Goal: Task Accomplishment & Management: Use online tool/utility

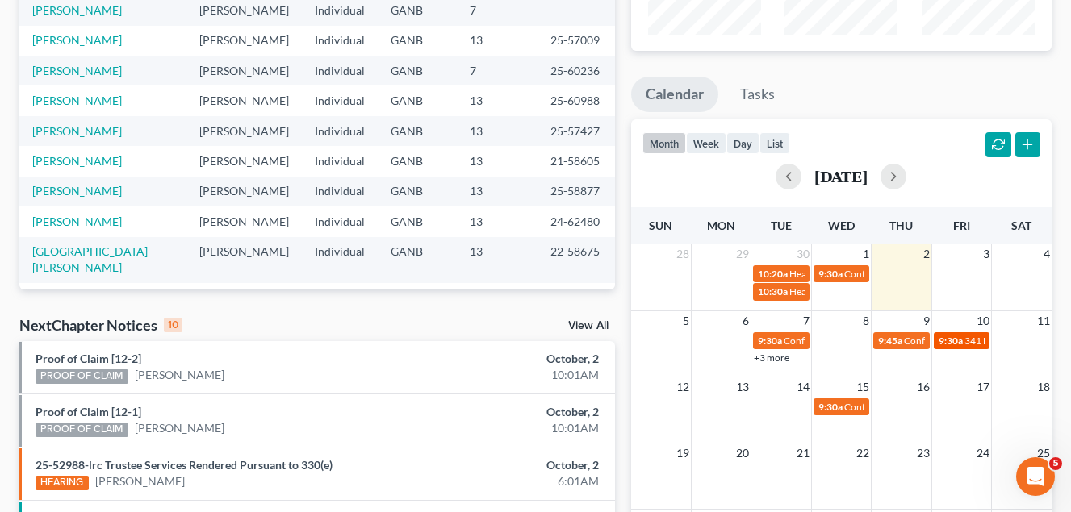
scroll to position [242, 0]
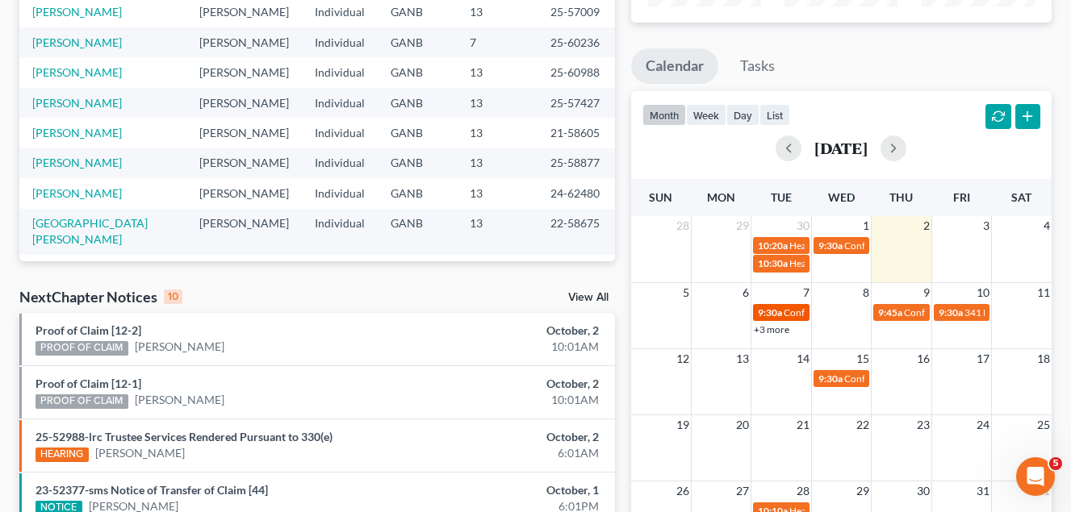
click at [781, 315] on span "9:30a" at bounding box center [770, 313] width 24 height 12
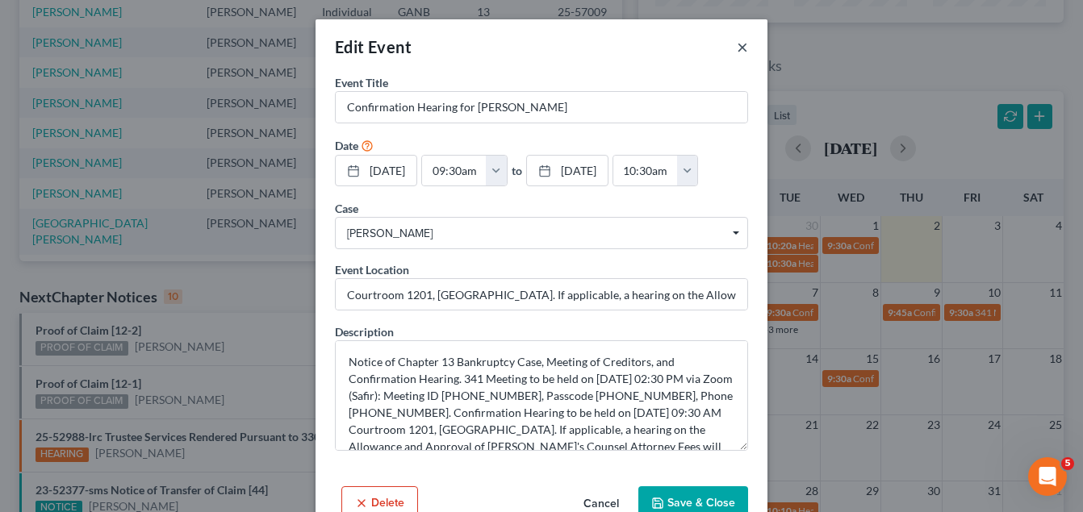
click at [737, 47] on button "×" at bounding box center [742, 46] width 11 height 19
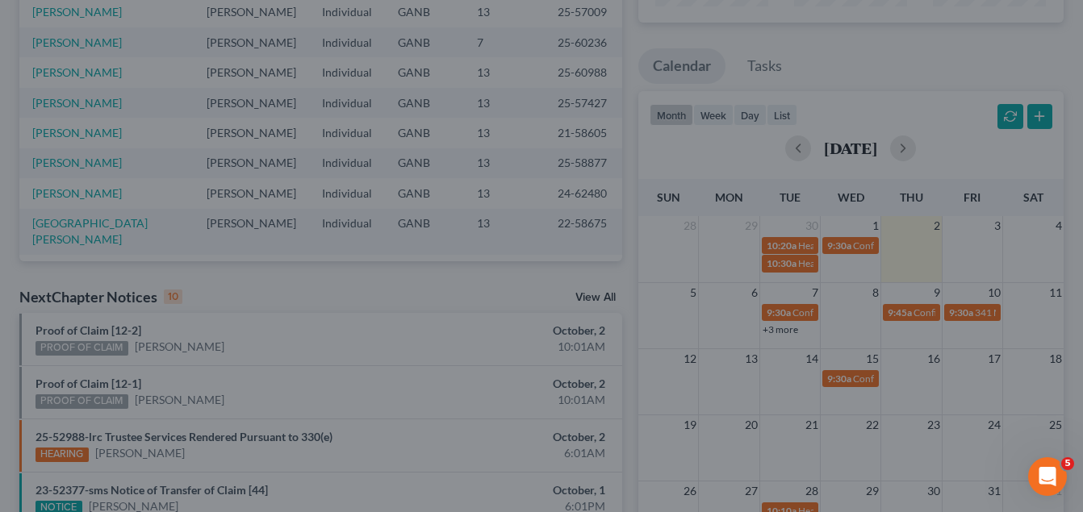
click at [732, 44] on div "Edit Event × Event Title * Confirmation Hearing for [PERSON_NAME] Date [DATE] c…" at bounding box center [541, 256] width 1083 height 512
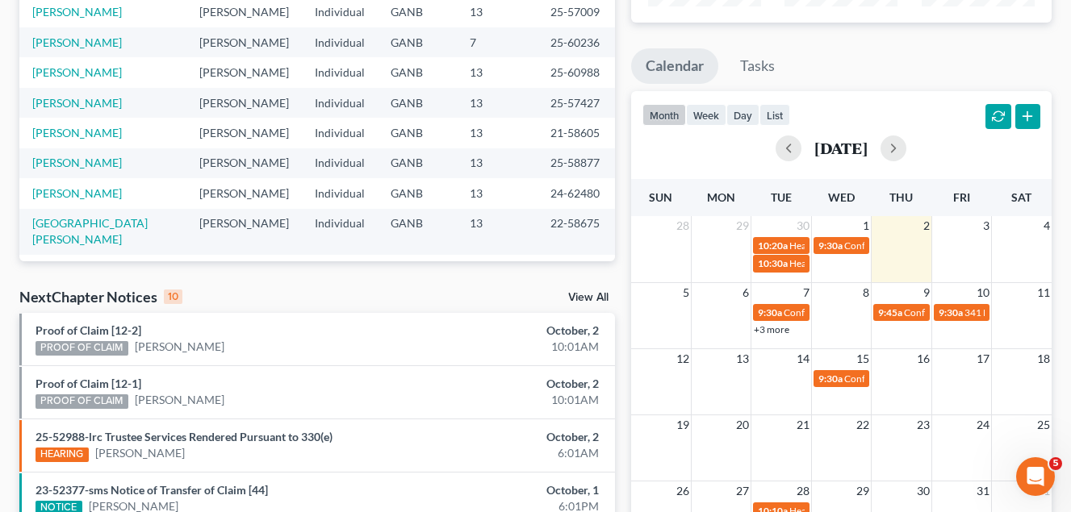
click at [771, 331] on link "+3 more" at bounding box center [771, 330] width 35 height 12
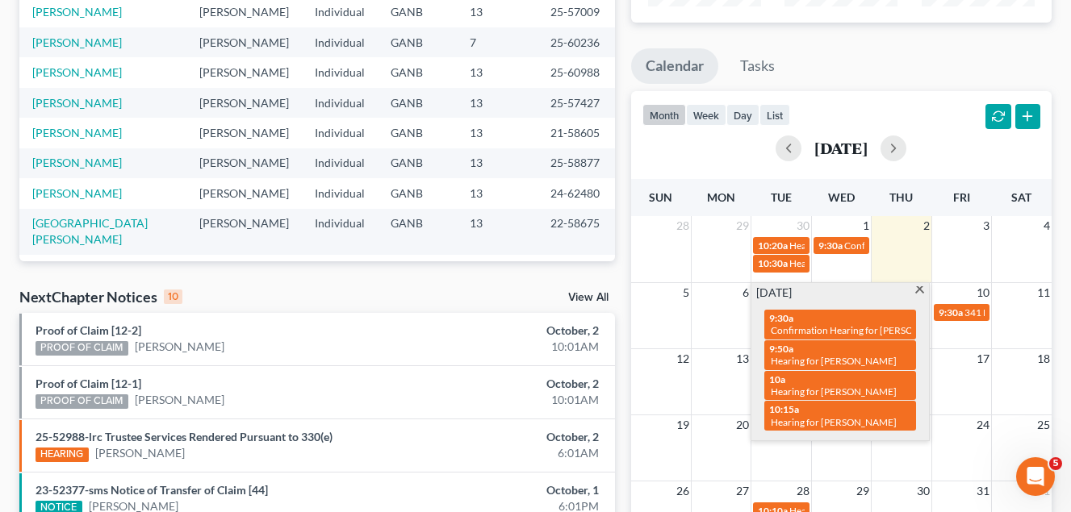
click at [917, 291] on span at bounding box center [919, 291] width 12 height 10
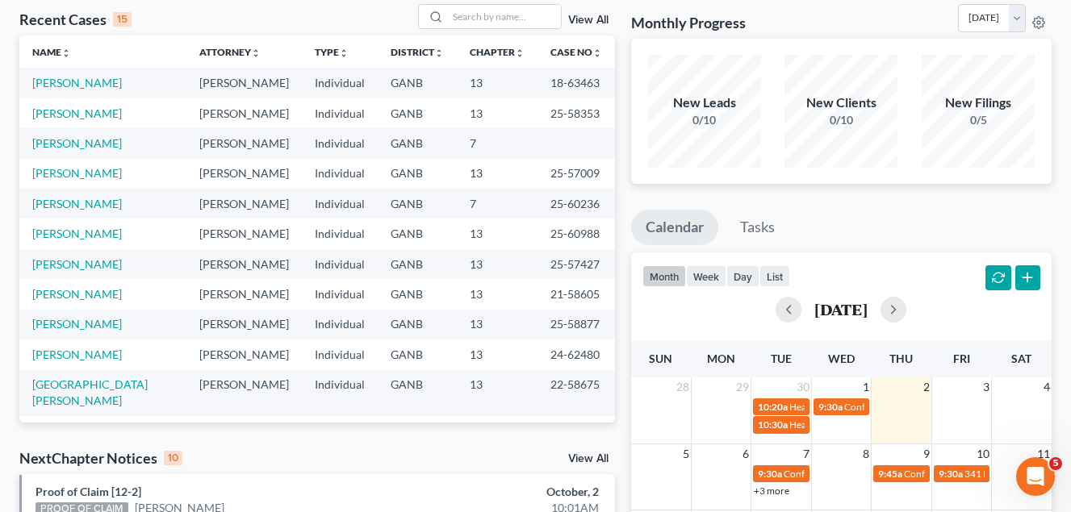
scroll to position [0, 0]
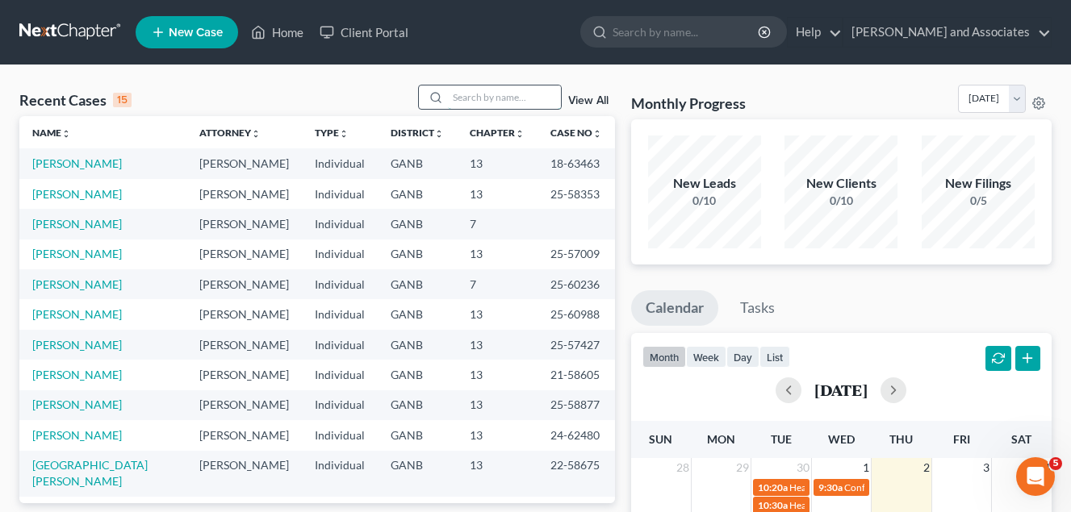
click at [470, 92] on input "search" at bounding box center [504, 97] width 113 height 23
type input "pearso"
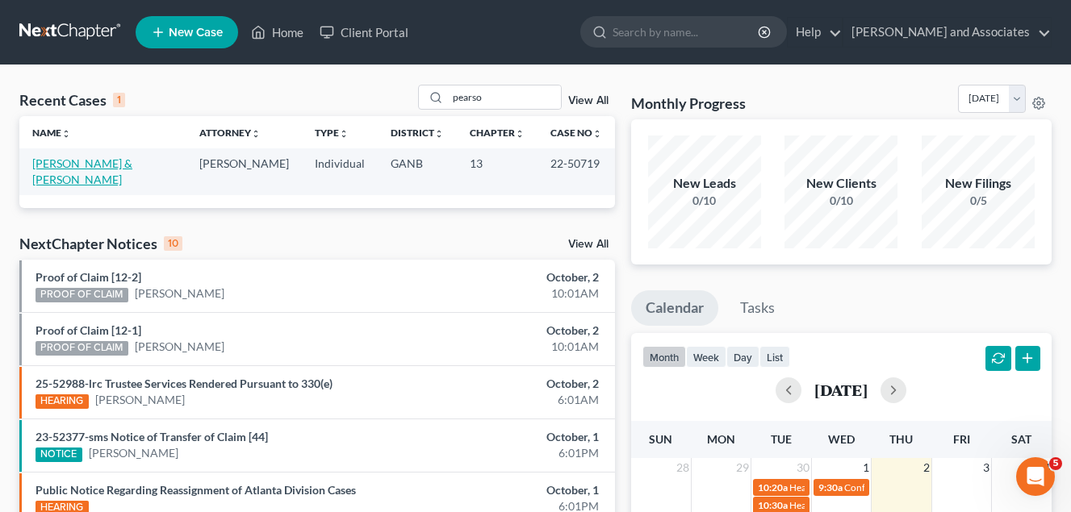
click at [109, 165] on link "[PERSON_NAME] & [PERSON_NAME]" at bounding box center [82, 172] width 100 height 30
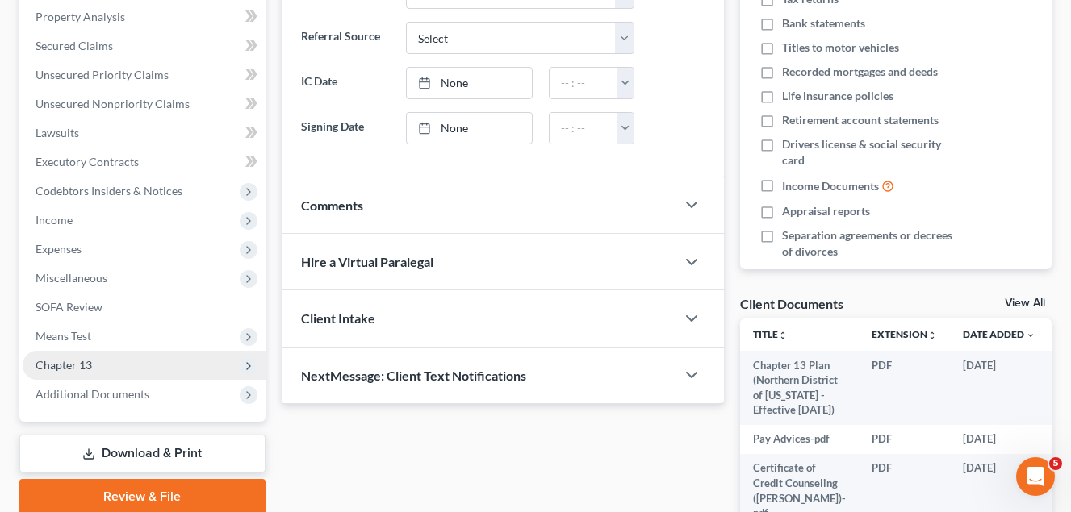
scroll to position [403, 0]
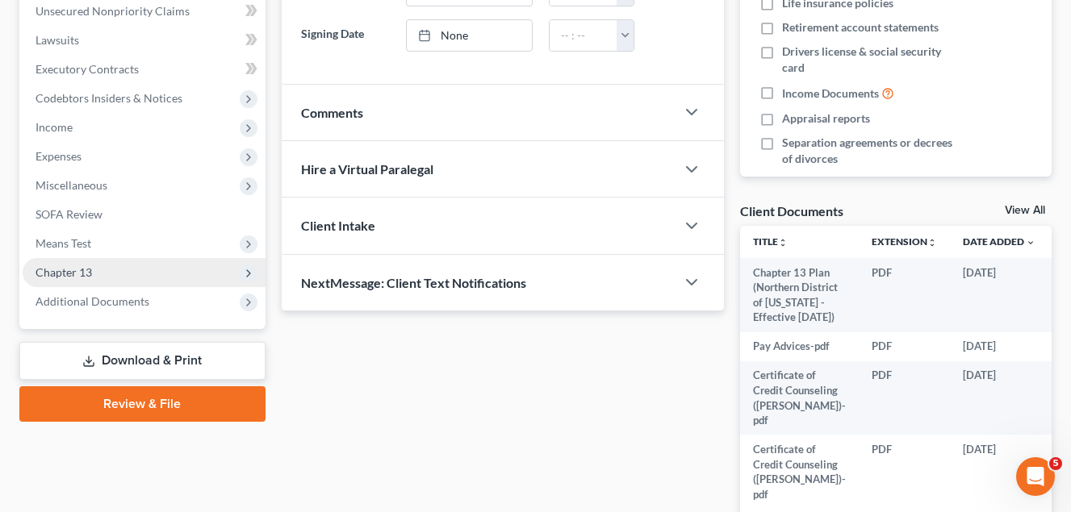
click at [88, 273] on span "Chapter 13" at bounding box center [63, 272] width 56 height 14
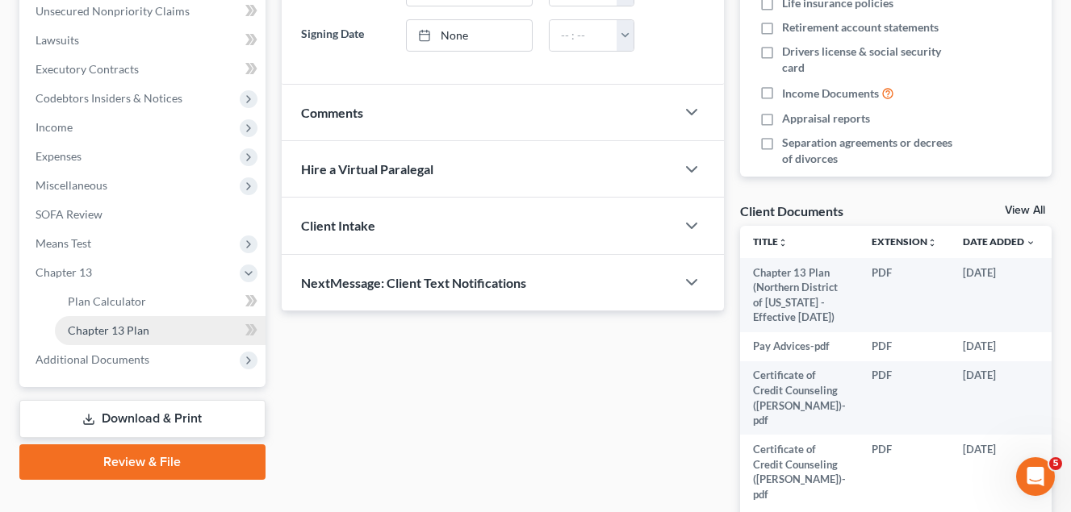
click at [127, 326] on span "Chapter 13 Plan" at bounding box center [108, 331] width 81 height 14
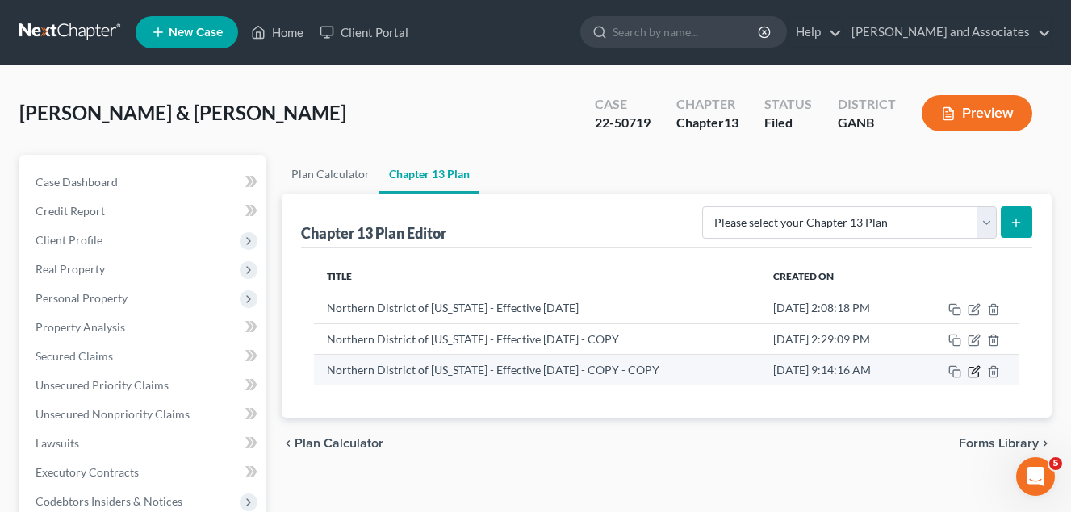
click at [975, 374] on icon "button" at bounding box center [973, 371] width 13 height 13
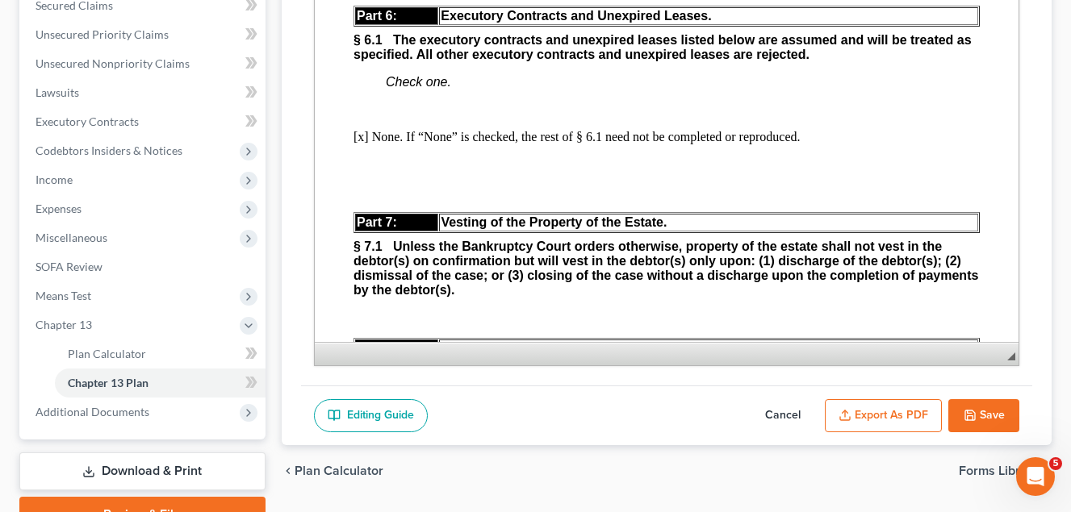
scroll to position [432, 0]
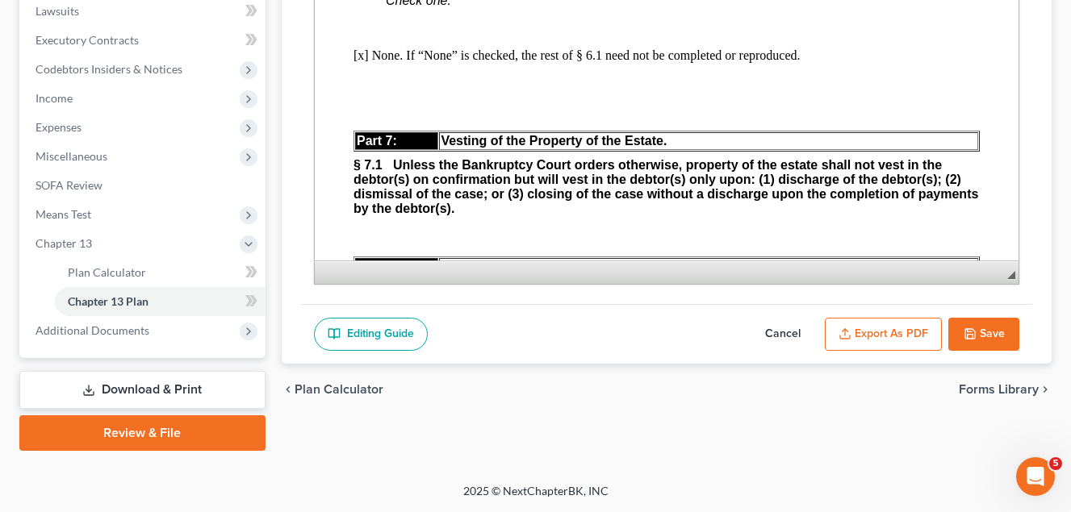
click at [802, 464] on div "[PERSON_NAME] & [PERSON_NAME] Upgraded Case 22-50719 Chapter Chapter 13 Status …" at bounding box center [535, 58] width 1071 height 850
click at [993, 330] on button "Save" at bounding box center [983, 335] width 71 height 34
